Goal: Task Accomplishment & Management: Manage account settings

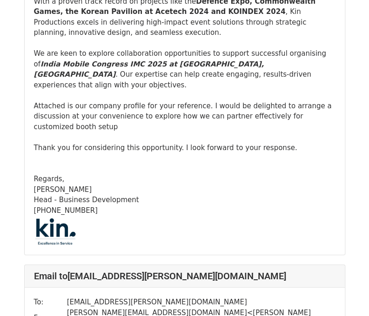
scroll to position [1124, 0]
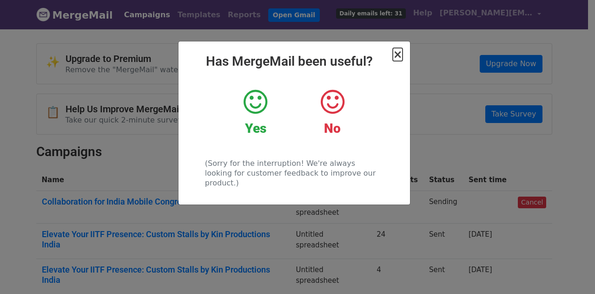
click at [399, 54] on span "×" at bounding box center [397, 54] width 9 height 13
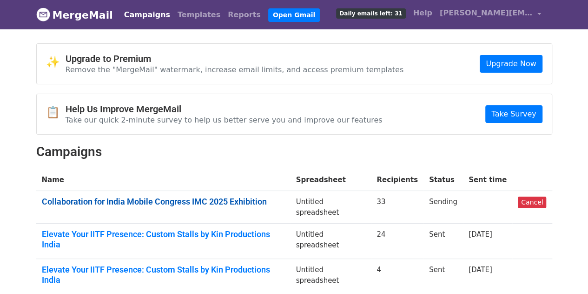
click at [208, 196] on link "Collaboration for India Mobile Congress IMC 2025 Exhibition" at bounding box center [163, 201] width 243 height 10
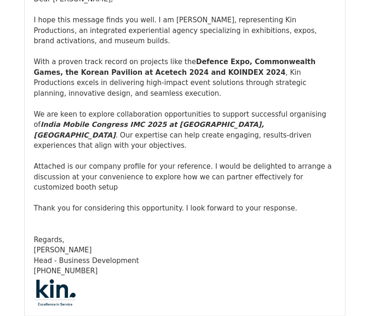
scroll to position [175, 0]
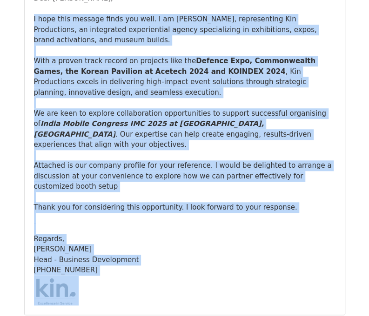
drag, startPoint x: 87, startPoint y: 254, endPoint x: 59, endPoint y: 20, distance: 235.6
click at [59, 20] on div "I hope this message finds you well. I am [PERSON_NAME], representing Kin Produc…" at bounding box center [184, 160] width 301 height 292
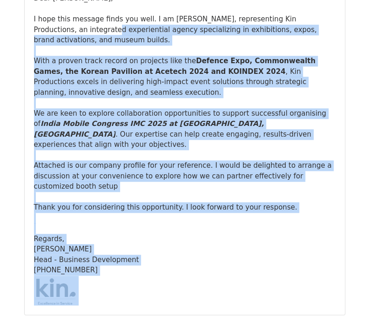
click at [59, 20] on div "I hope this message finds you well. I am Rishabh Gautam, representing Kin Produ…" at bounding box center [184, 56] width 301 height 84
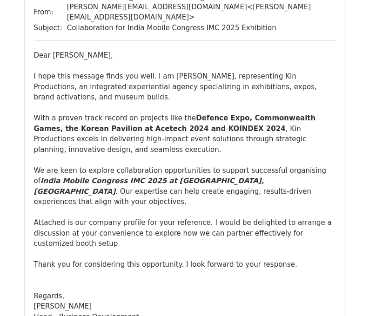
scroll to position [2294, 0]
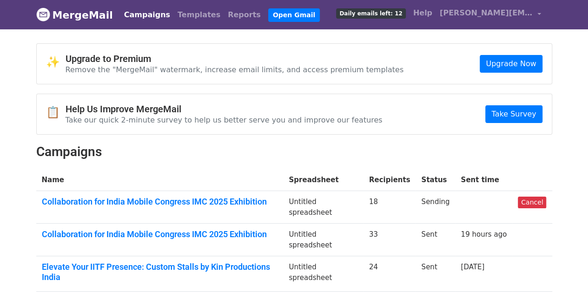
scroll to position [7, 0]
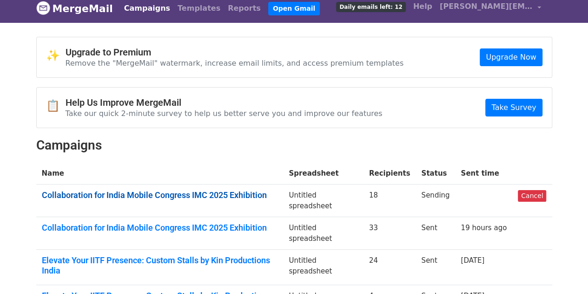
click at [201, 190] on link "Collaboration for India Mobile Congress IMC 2025 Exhibition" at bounding box center [160, 195] width 236 height 10
